Goal: Information Seeking & Learning: Learn about a topic

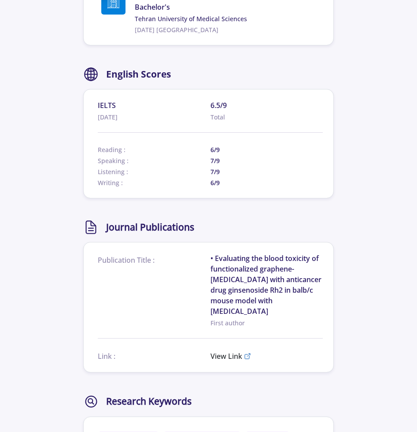
scroll to position [618, 0]
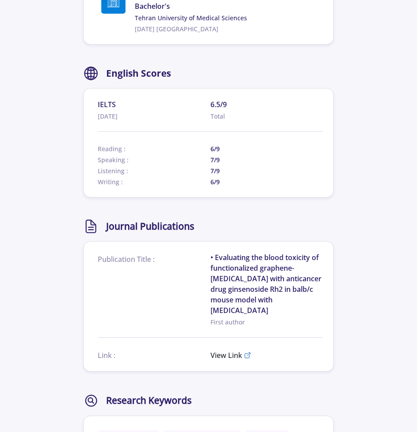
click at [106, 110] on span "IELTS" at bounding box center [154, 104] width 112 height 11
copy span "IELTS"
click at [331, 148] on section "IELTS [DATE] 6.5/9 Total Reading : 6/9 Speaking : 7/9 Listening : 7/9 Writing :…" at bounding box center [208, 142] width 250 height 109
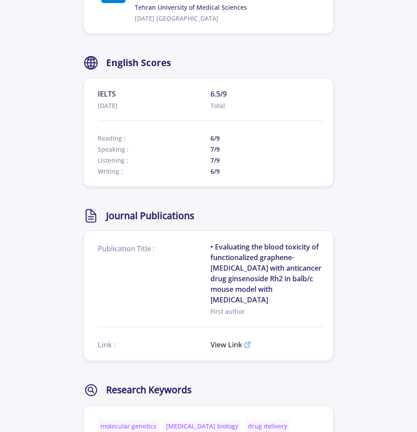
scroll to position [628, 0]
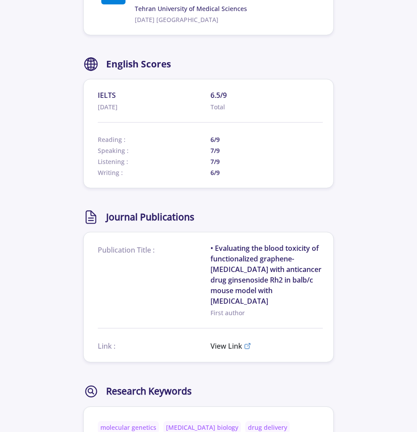
click at [106, 100] on span "IELTS" at bounding box center [154, 95] width 112 height 11
copy span "IELTS"
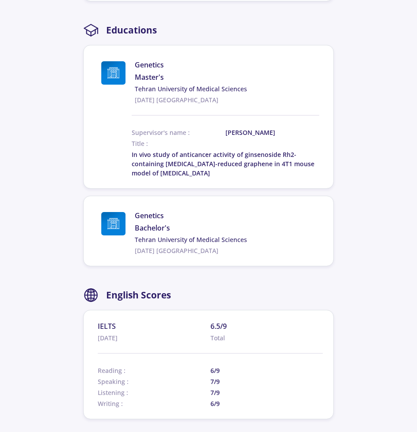
scroll to position [396, 0]
click at [369, 219] on section "shervindokht farhangfar Living in : [GEOGRAPHIC_DATA] 0 Followers 0 Following S…" at bounding box center [208, 170] width 417 height 1089
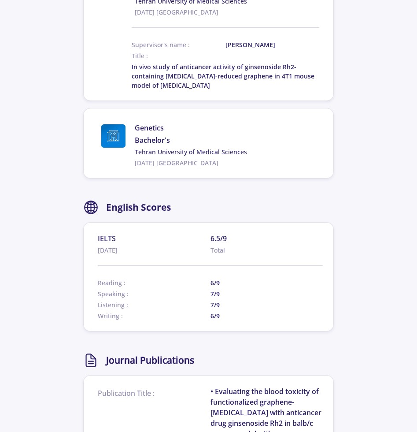
click at [369, 219] on section "shervindokht farhangfar Living in : [GEOGRAPHIC_DATA] 0 Followers 0 Following S…" at bounding box center [208, 82] width 417 height 1089
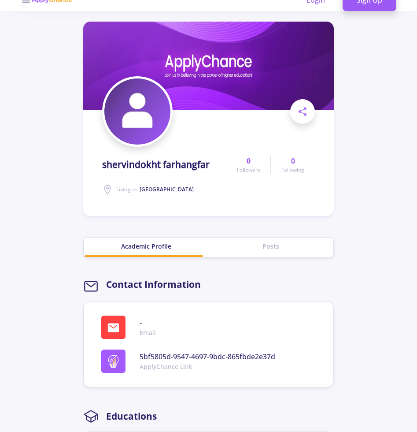
scroll to position [13, 0]
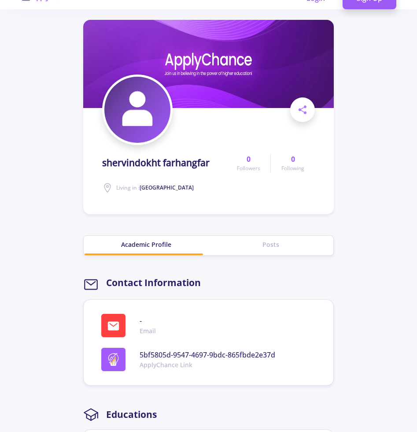
click at [273, 247] on div "Posts" at bounding box center [271, 244] width 125 height 9
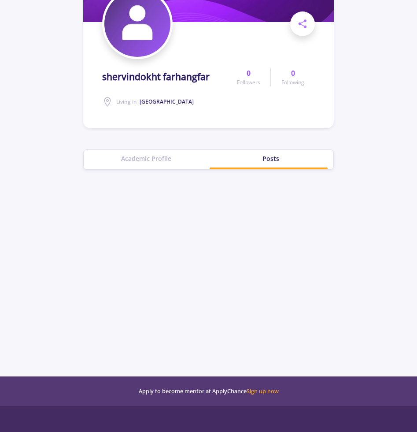
scroll to position [93, 0]
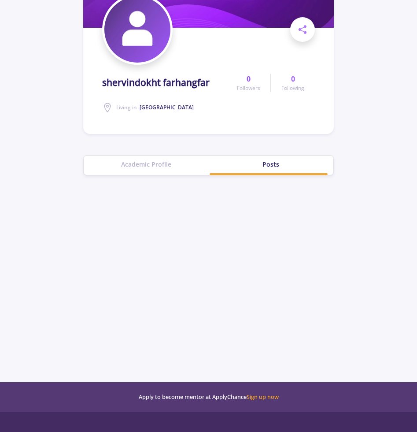
click at [154, 167] on div "Academic Profile" at bounding box center [146, 163] width 125 height 9
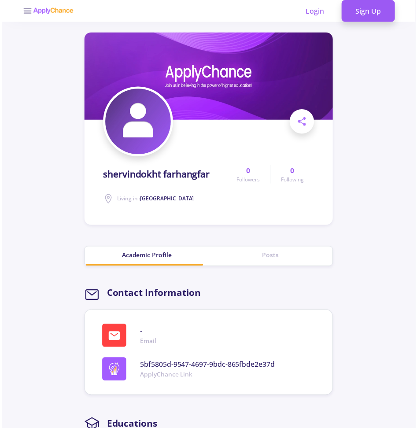
scroll to position [0, 0]
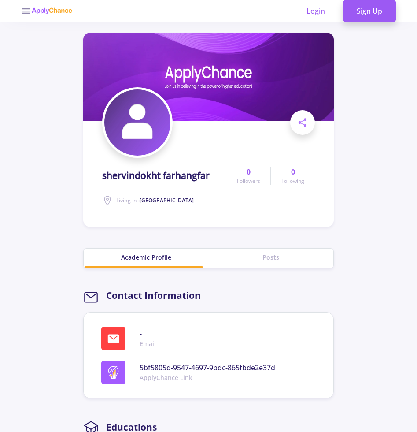
click at [60, 13] on img at bounding box center [51, 10] width 41 height 7
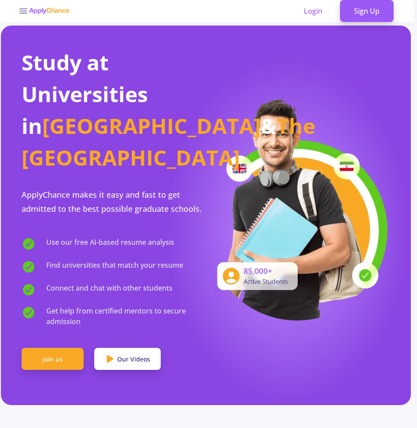
scroll to position [0, 3]
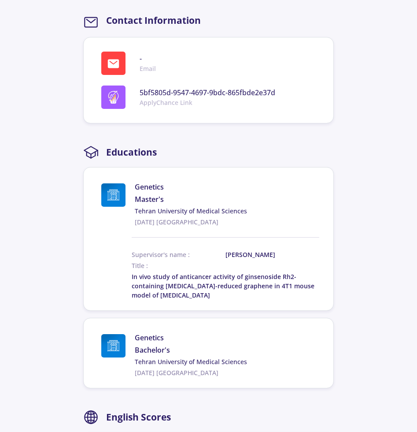
scroll to position [258, 0]
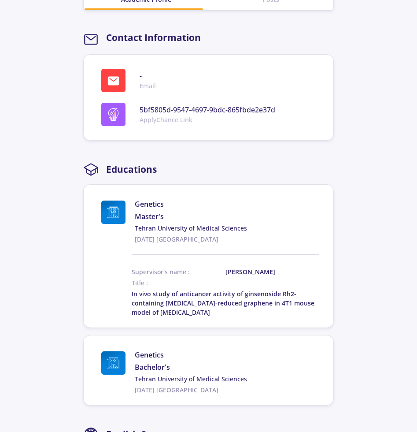
click at [189, 110] on span "5bf5805d-9547-4697-9bdc-865fbde2e37d" at bounding box center [208, 109] width 136 height 11
click at [180, 110] on span "5bf5805d-9547-4697-9bdc-865fbde2e37d" at bounding box center [208, 109] width 136 height 11
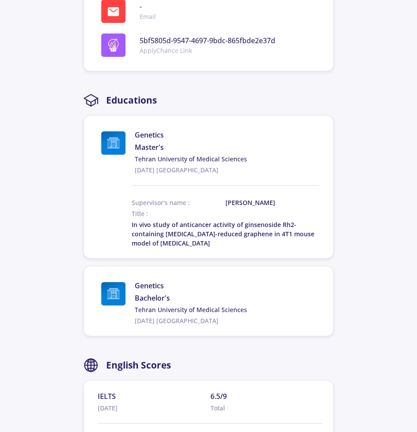
scroll to position [349, 0]
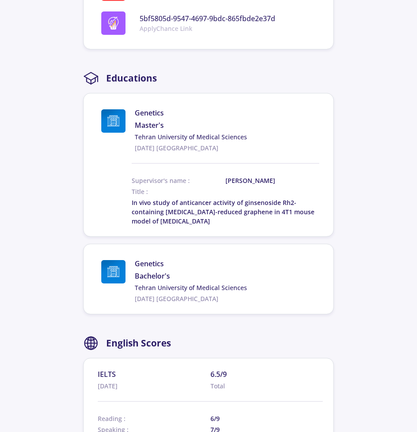
click at [381, 184] on section "shervindokht farhangfar Living in : [GEOGRAPHIC_DATA] 0 Followers 0 Following S…" at bounding box center [208, 217] width 417 height 1089
click at [369, 163] on section "shervindokht farhangfar Living in : [GEOGRAPHIC_DATA] 0 Followers 0 Following S…" at bounding box center [208, 217] width 417 height 1089
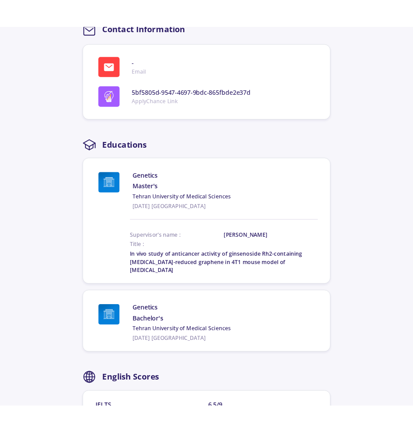
scroll to position [302, 0]
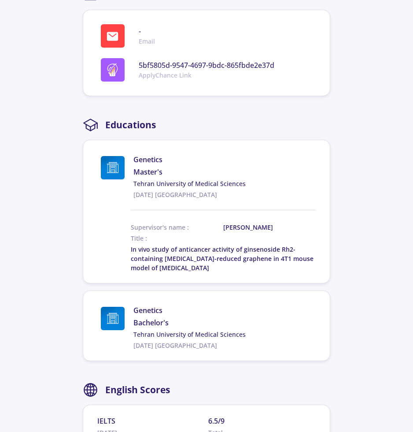
click at [367, 187] on section "shervindokht farhangfar Living in : [GEOGRAPHIC_DATA] 0 Followers 0 Following S…" at bounding box center [206, 264] width 413 height 1089
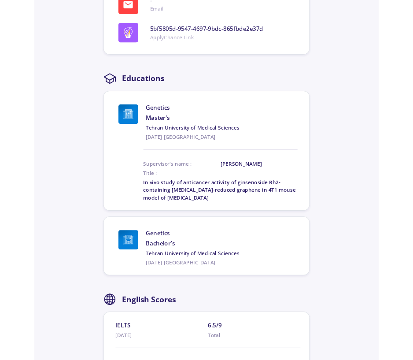
scroll to position [331, 0]
